Goal: Communication & Community: Answer question/provide support

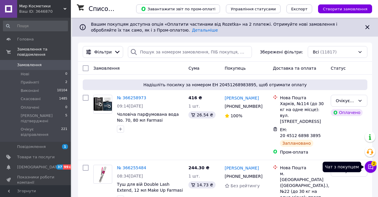
click at [367, 164] on icon at bounding box center [370, 167] width 6 height 6
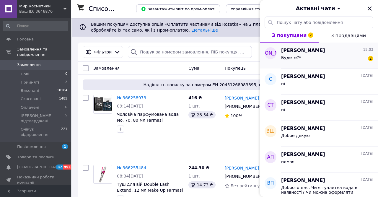
click at [297, 52] on span "Алина Острая" at bounding box center [303, 50] width 44 height 7
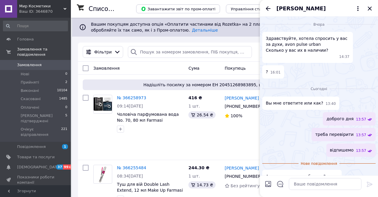
scroll to position [25, 0]
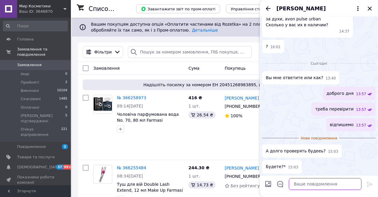
click at [307, 182] on textarea at bounding box center [325, 184] width 73 height 12
type textarea "як потрапимо так і перевіримо"
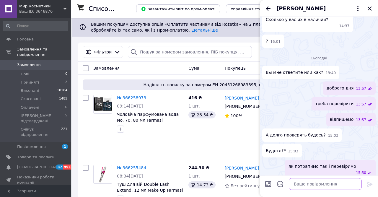
scroll to position [0, 0]
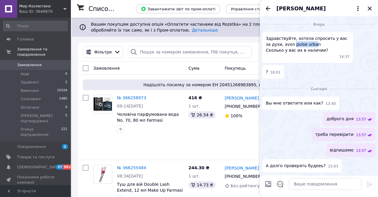
drag, startPoint x: 286, startPoint y: 45, endPoint x: 306, endPoint y: 45, distance: 19.8
click at [306, 45] on span "Здравствуйте, хотела спросить у вас за духи, avon pulse urban Сколько у вас их …" at bounding box center [308, 44] width 84 height 18
click at [310, 45] on span "Здравствуйте, хотела спросить у вас за духи, avon pulse urban Сколько у вас их …" at bounding box center [308, 44] width 84 height 18
drag, startPoint x: 310, startPoint y: 45, endPoint x: 305, endPoint y: 45, distance: 4.7
click at [305, 45] on span "Здравствуйте, хотела спросить у вас за духи, avon pulse urban Сколько у вас их …" at bounding box center [308, 44] width 84 height 18
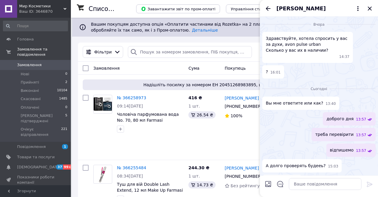
click at [292, 45] on span "Здравствуйте, хотела спросить у вас за духи, avon pulse urban Сколько у вас их …" at bounding box center [308, 44] width 84 height 18
drag, startPoint x: 286, startPoint y: 45, endPoint x: 308, endPoint y: 45, distance: 22.1
click at [308, 45] on span "Здравствуйте, хотела спросить у вас за духи, avon pulse urban Сколько у вас их …" at bounding box center [308, 44] width 84 height 18
click at [305, 187] on textarea at bounding box center [325, 184] width 73 height 12
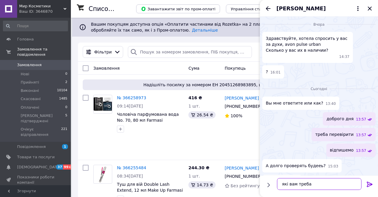
type textarea "які вам треба"
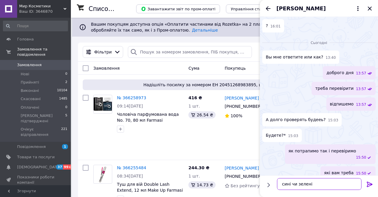
type textarea "сині чи зелені ?"
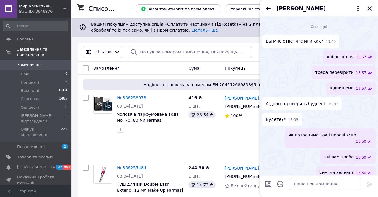
click at [371, 8] on icon "Закрити" at bounding box center [369, 8] width 7 height 7
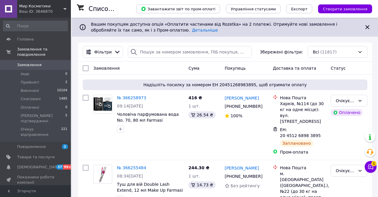
drag, startPoint x: 45, startPoint y: 59, endPoint x: 45, endPoint y: 6, distance: 53.1
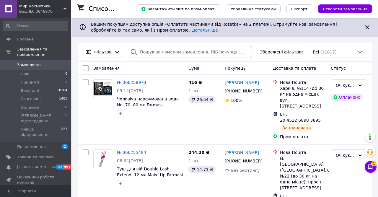
click at [374, 166] on span "1" at bounding box center [373, 163] width 5 height 5
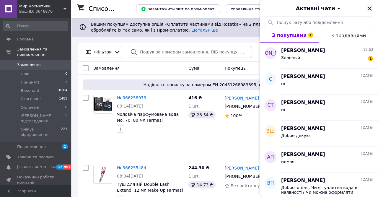
click at [372, 9] on icon "Закрити" at bounding box center [369, 8] width 7 height 7
